Goal: Task Accomplishment & Management: Use online tool/utility

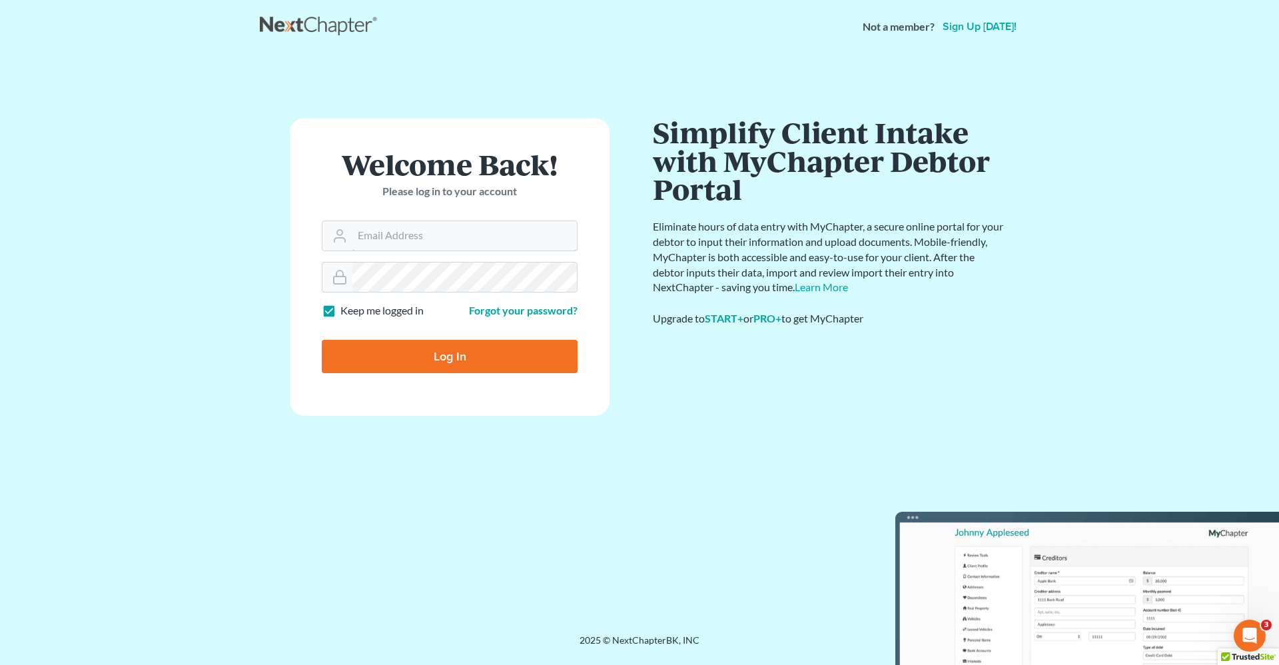
type input "robert.reidhaar@avenuelaw.com"
click at [450, 353] on input "Log In" at bounding box center [450, 356] width 256 height 33
type input "Thinking..."
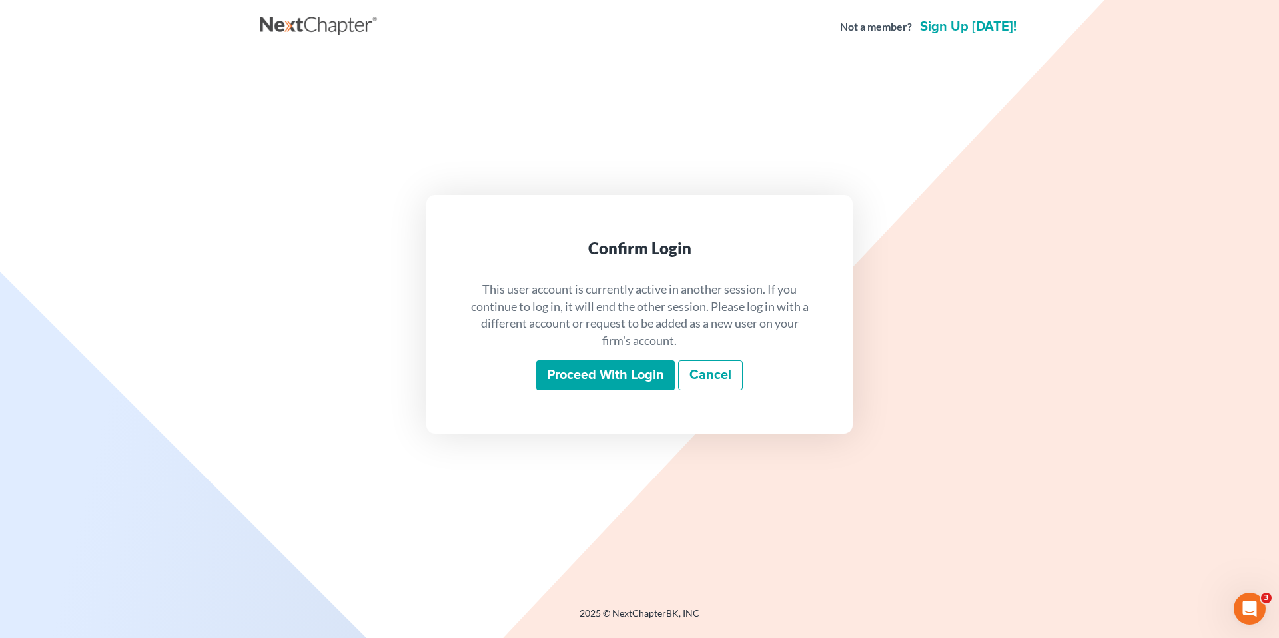
click at [628, 379] on input "Proceed with login" at bounding box center [605, 375] width 139 height 31
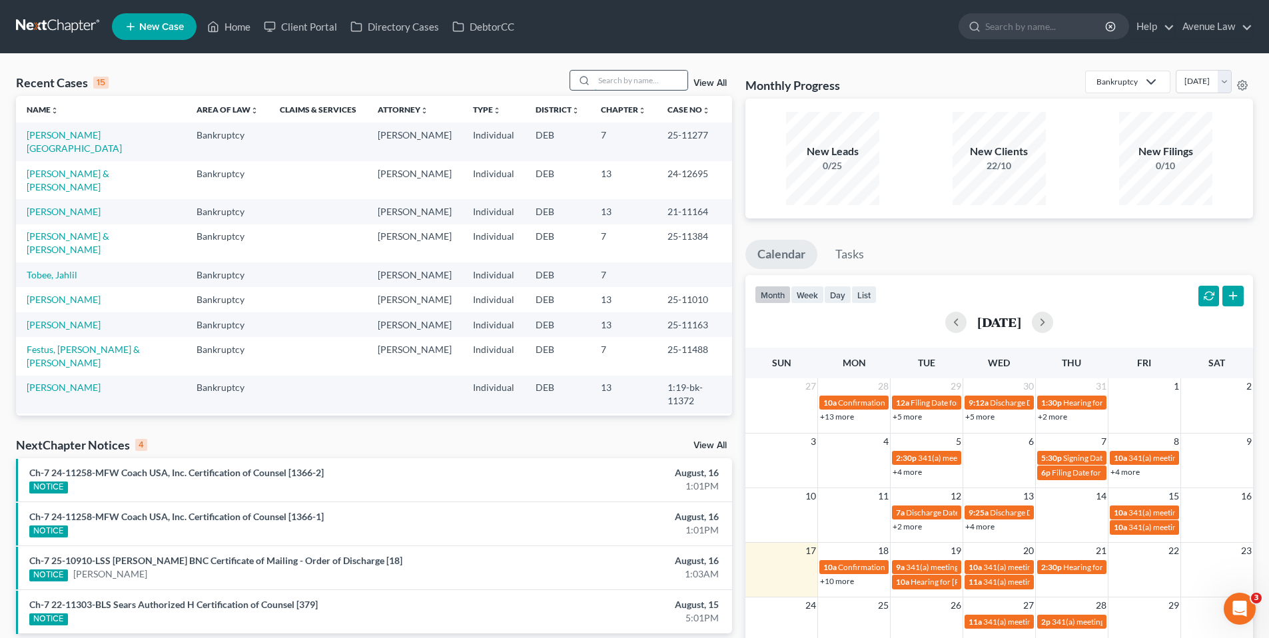
click at [647, 79] on input "search" at bounding box center [640, 80] width 93 height 19
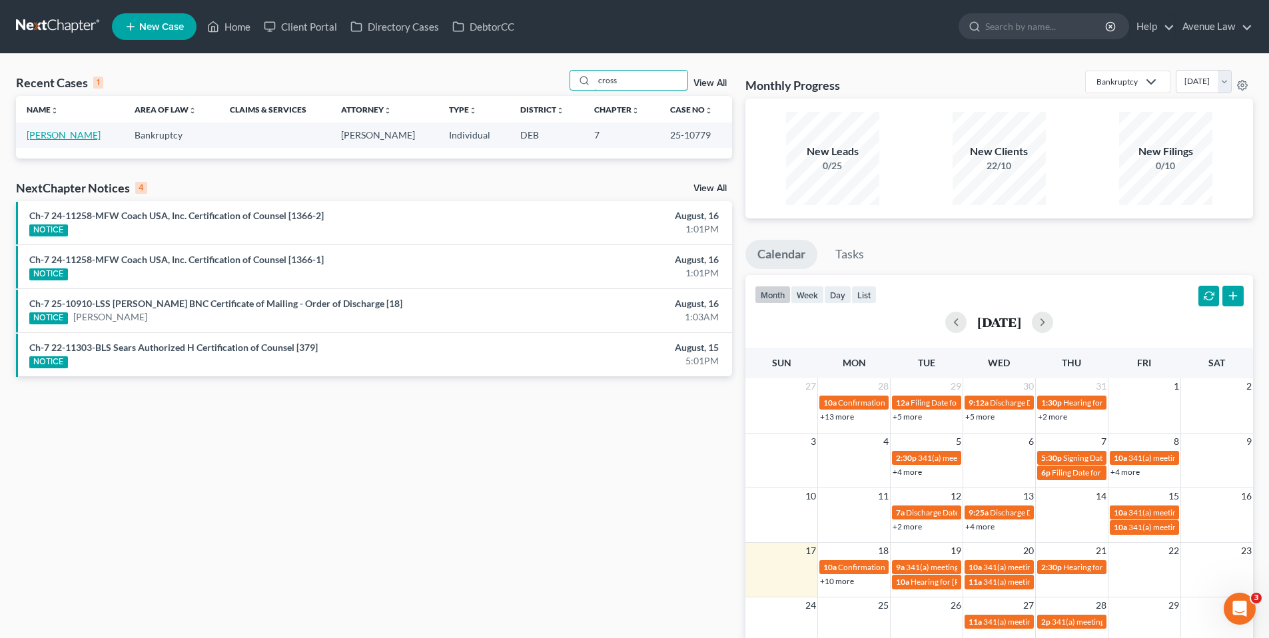
type input "cross"
click at [68, 137] on link "Crosson, Masen" at bounding box center [64, 134] width 74 height 11
select select "0"
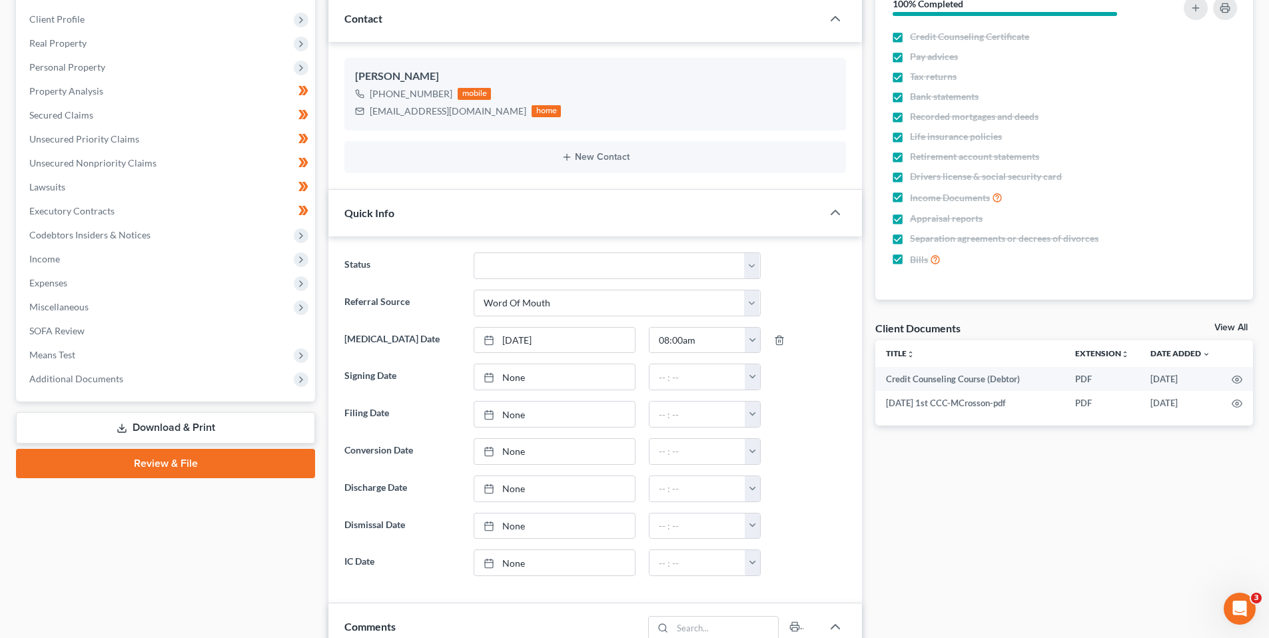
scroll to position [200, 0]
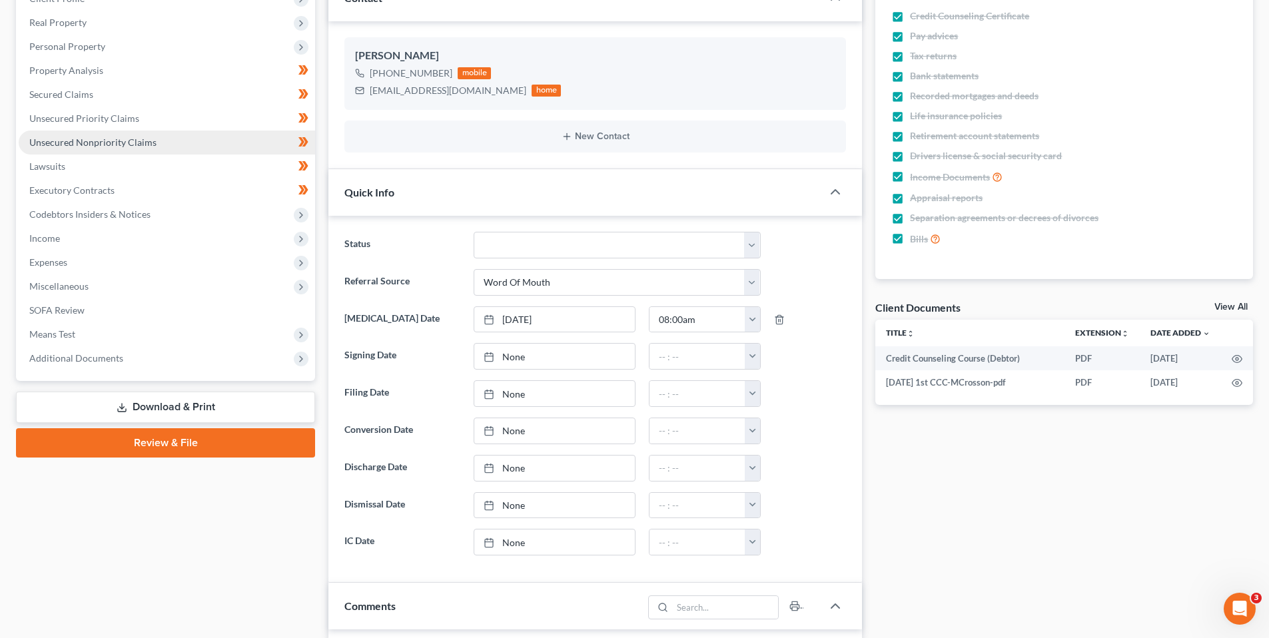
click at [69, 139] on span "Unsecured Nonpriority Claims" at bounding box center [92, 142] width 127 height 11
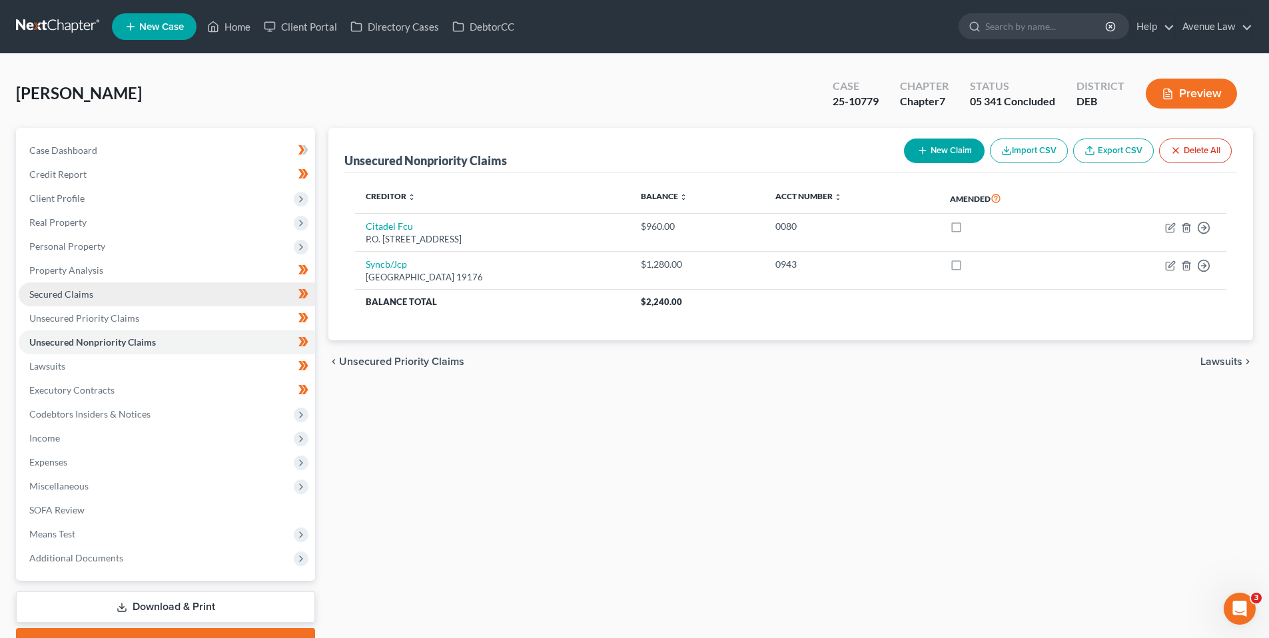
click at [81, 291] on span "Secured Claims" at bounding box center [61, 293] width 64 height 11
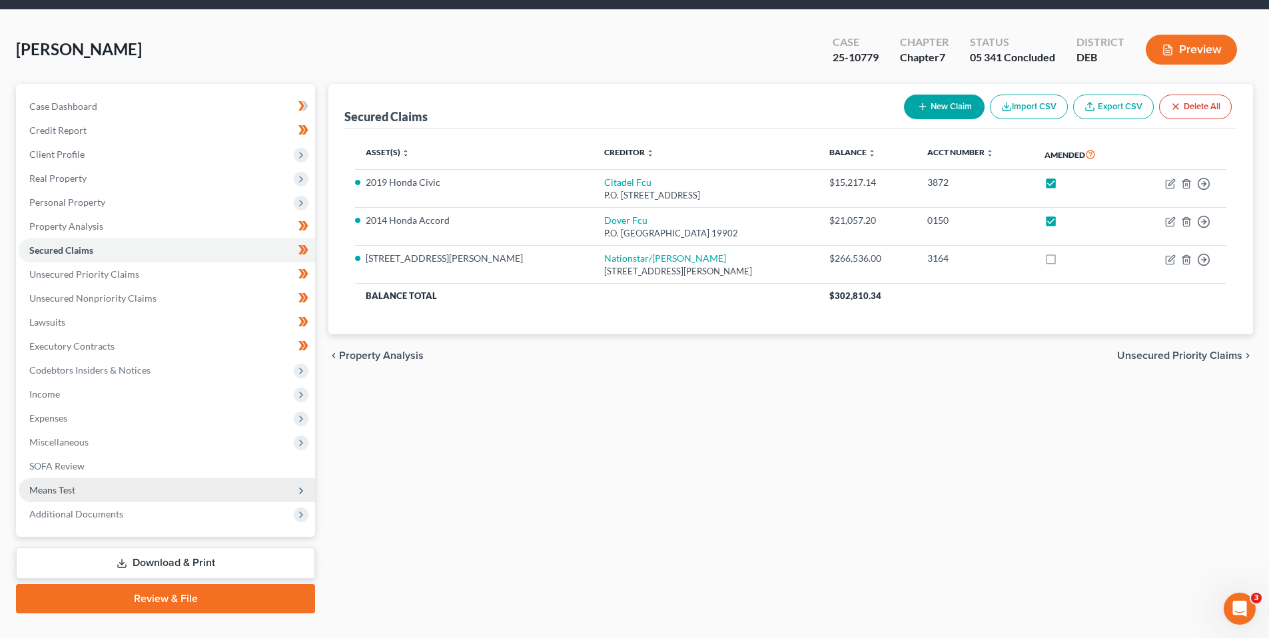
scroll to position [70, 0]
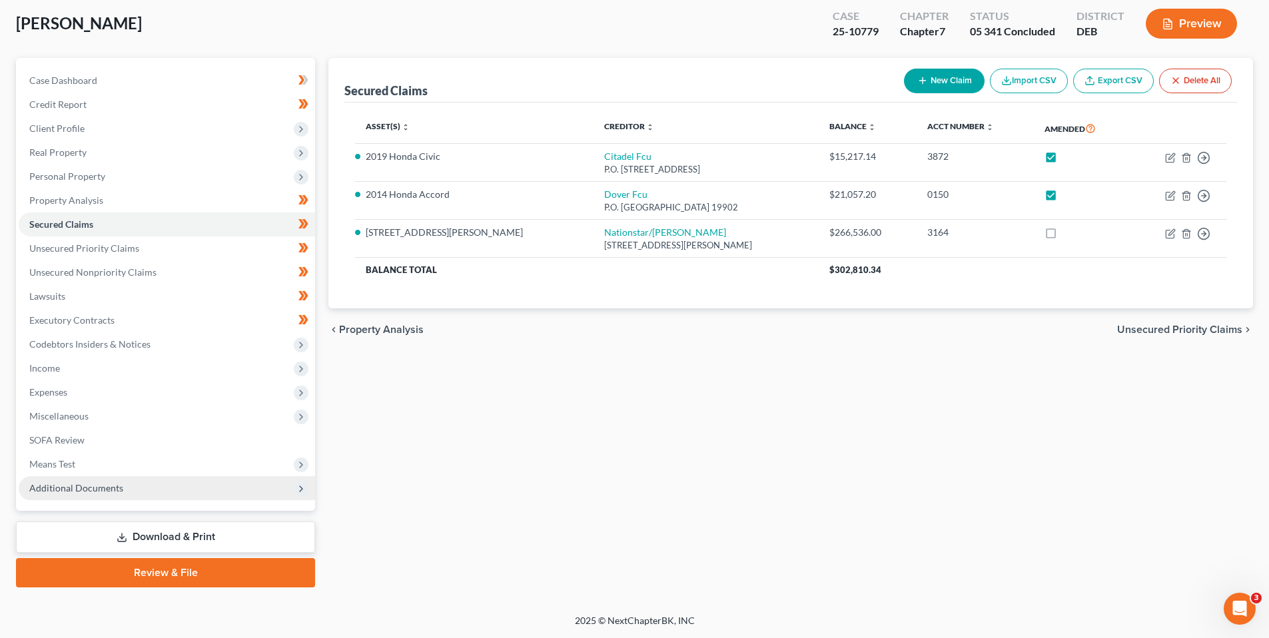
click at [76, 487] on span "Additional Documents" at bounding box center [76, 487] width 94 height 11
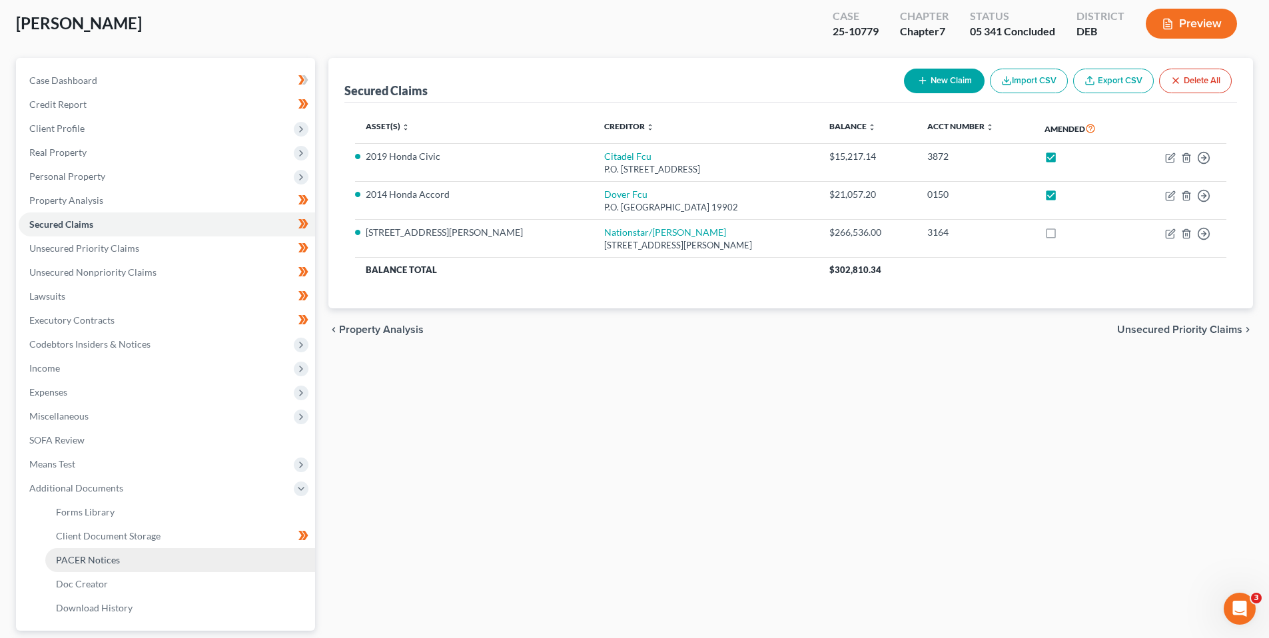
click at [91, 557] on span "PACER Notices" at bounding box center [88, 559] width 64 height 11
